Goal: Information Seeking & Learning: Learn about a topic

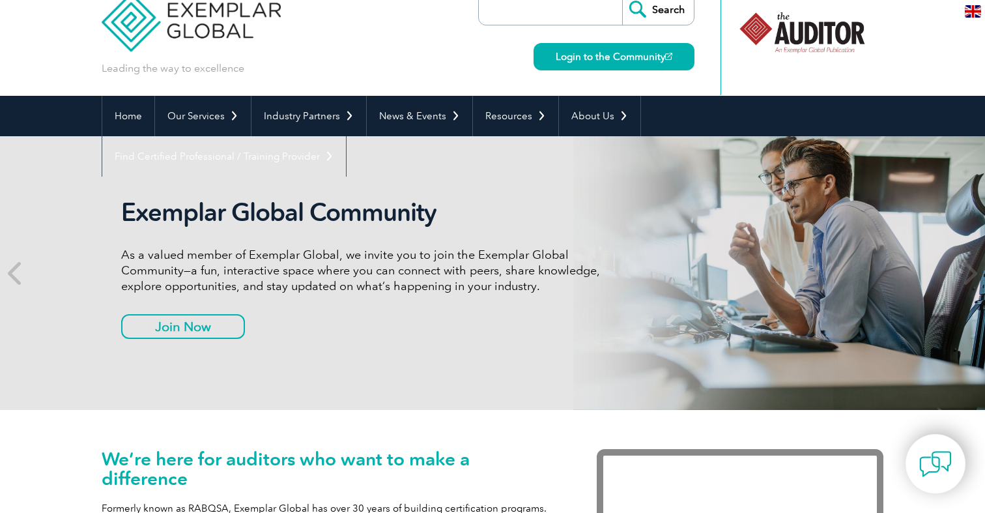
scroll to position [15, 0]
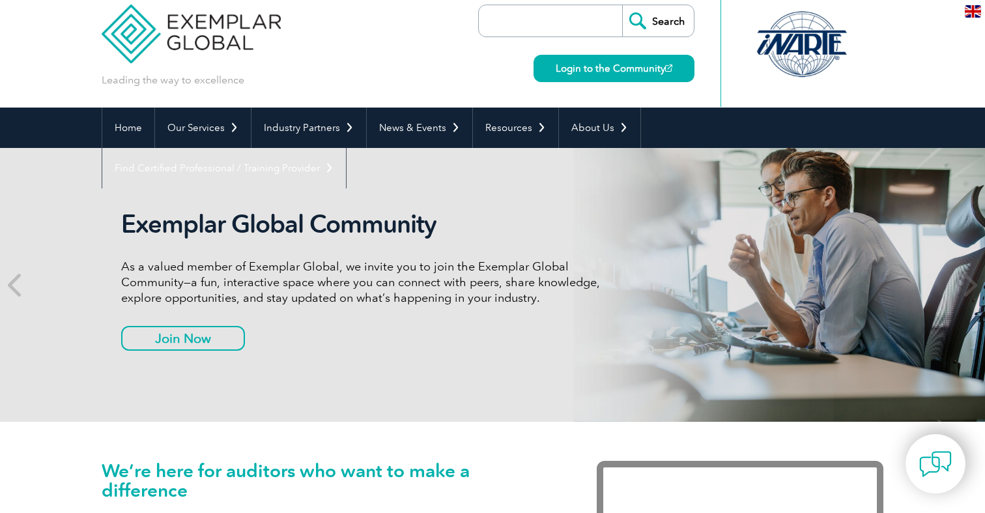
click at [573, 33] on input "search" at bounding box center [553, 20] width 137 height 31
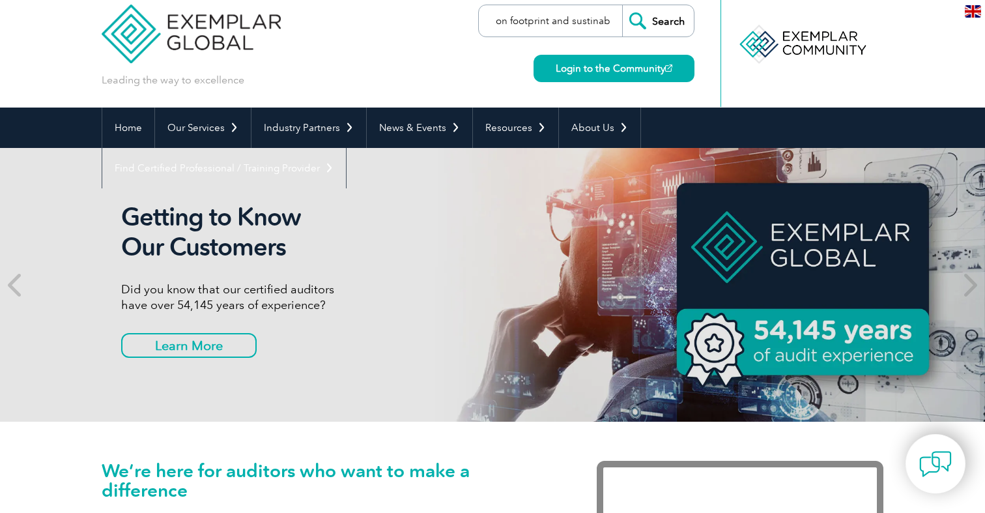
scroll to position [0, 25]
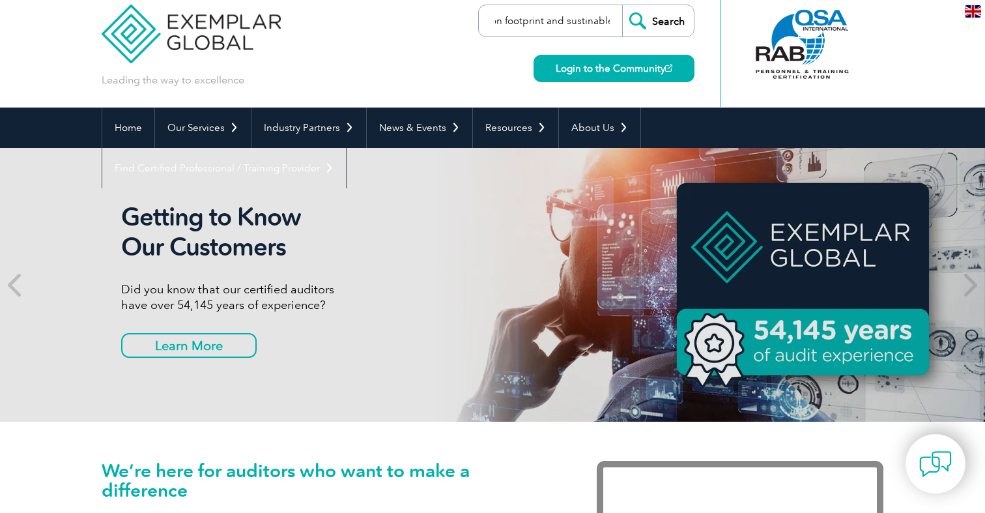
type input "carbon footprint and sustinable"
click at [622, 5] on input "Search" at bounding box center [658, 20] width 72 height 31
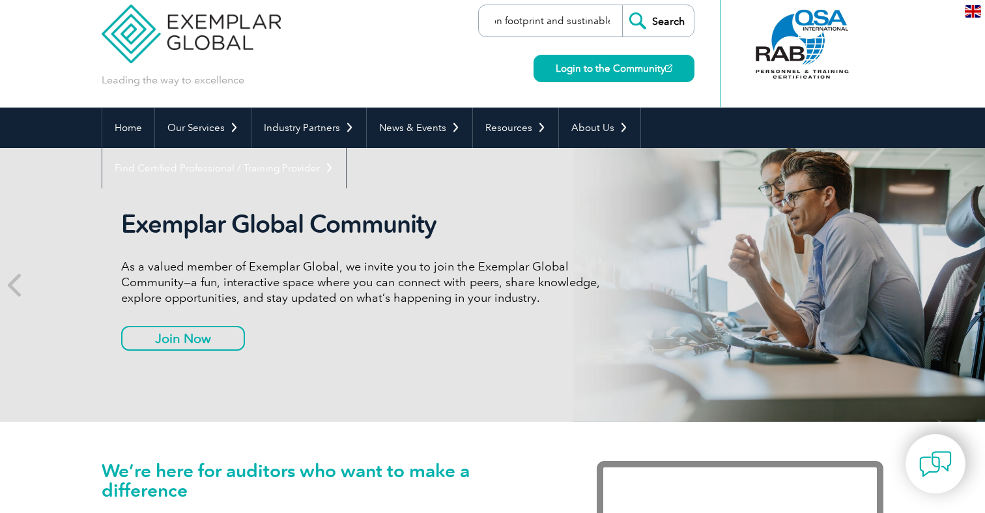
click at [622, 5] on input "Search" at bounding box center [658, 20] width 72 height 31
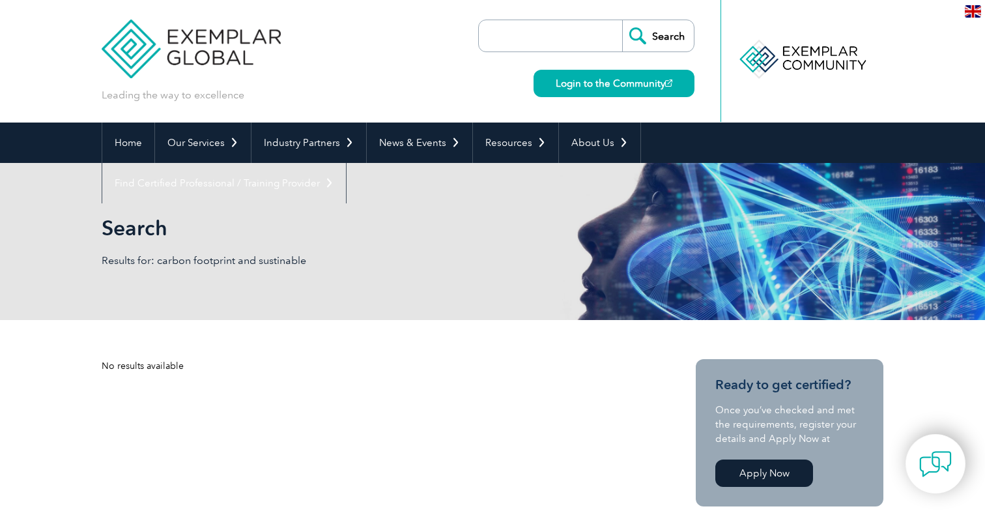
click at [572, 40] on input "search" at bounding box center [553, 35] width 137 height 31
type input "sustuniable"
click at [622, 20] on input "Search" at bounding box center [658, 35] width 72 height 31
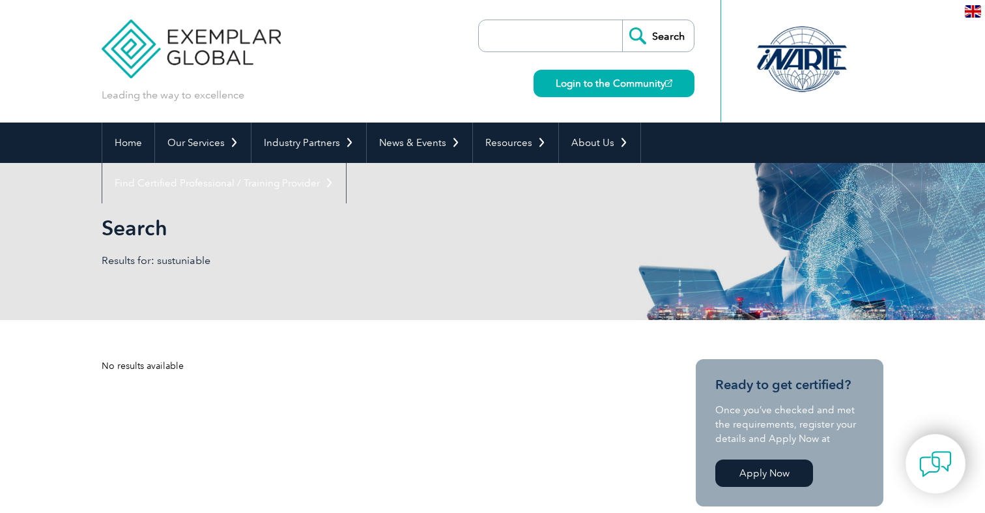
click at [665, 25] on input "Search" at bounding box center [658, 35] width 72 height 31
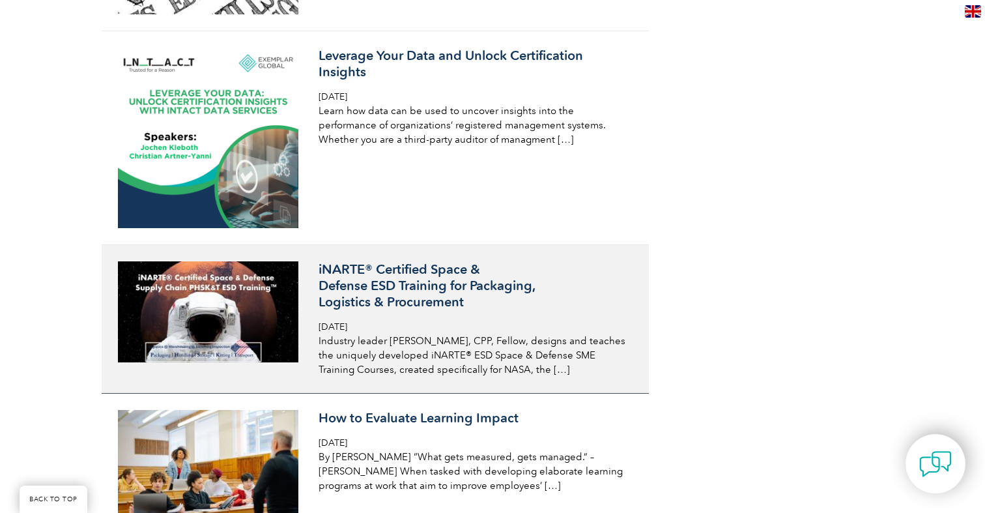
scroll to position [3927, 0]
